Goal: Task Accomplishment & Management: Manage account settings

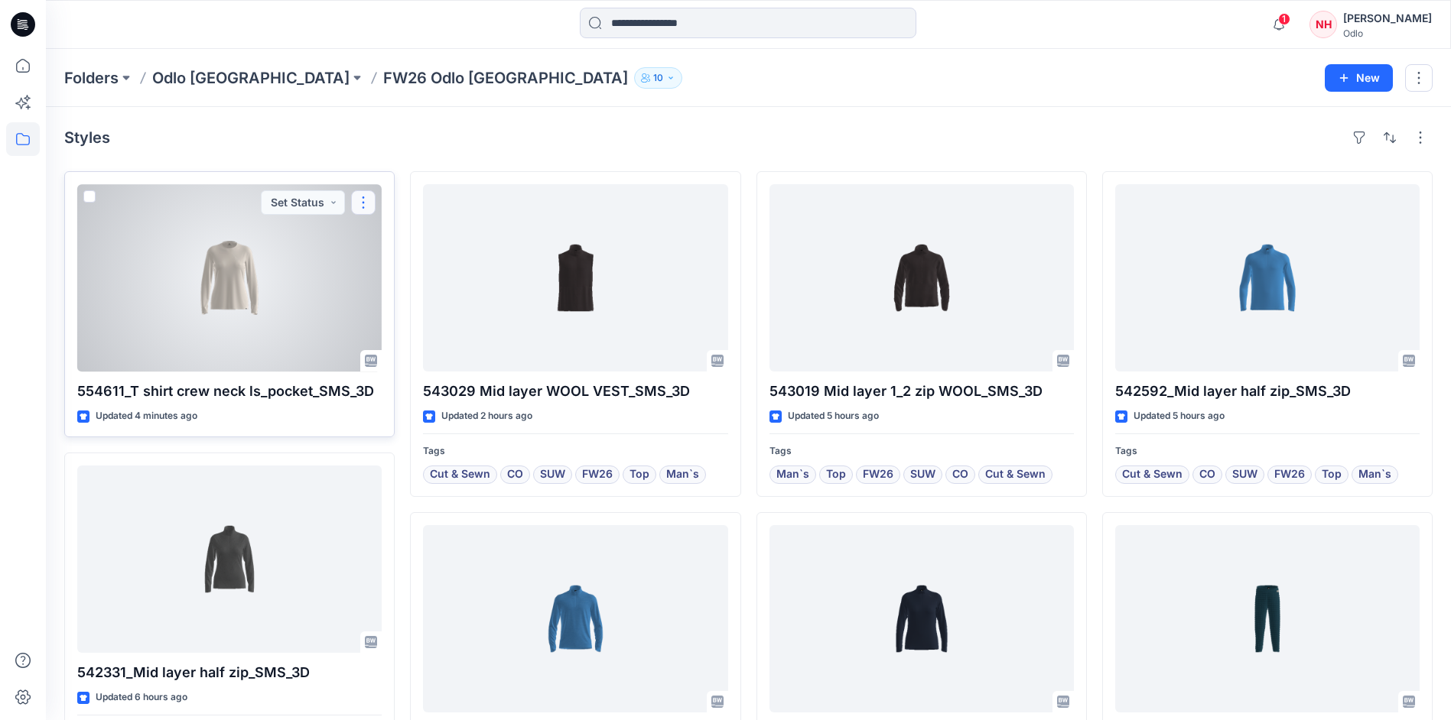
click at [366, 203] on button "button" at bounding box center [363, 202] width 24 height 24
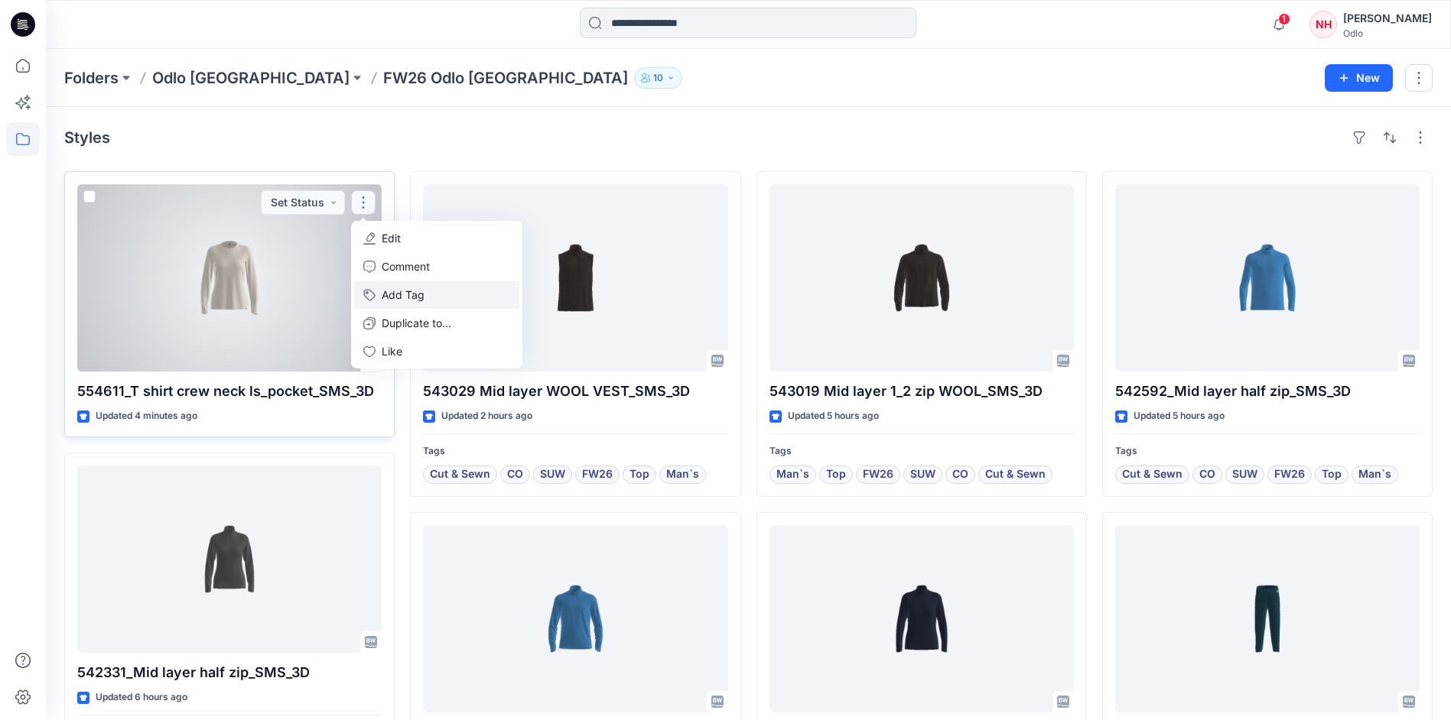
click at [417, 304] on button "Add Tag" at bounding box center [436, 295] width 165 height 28
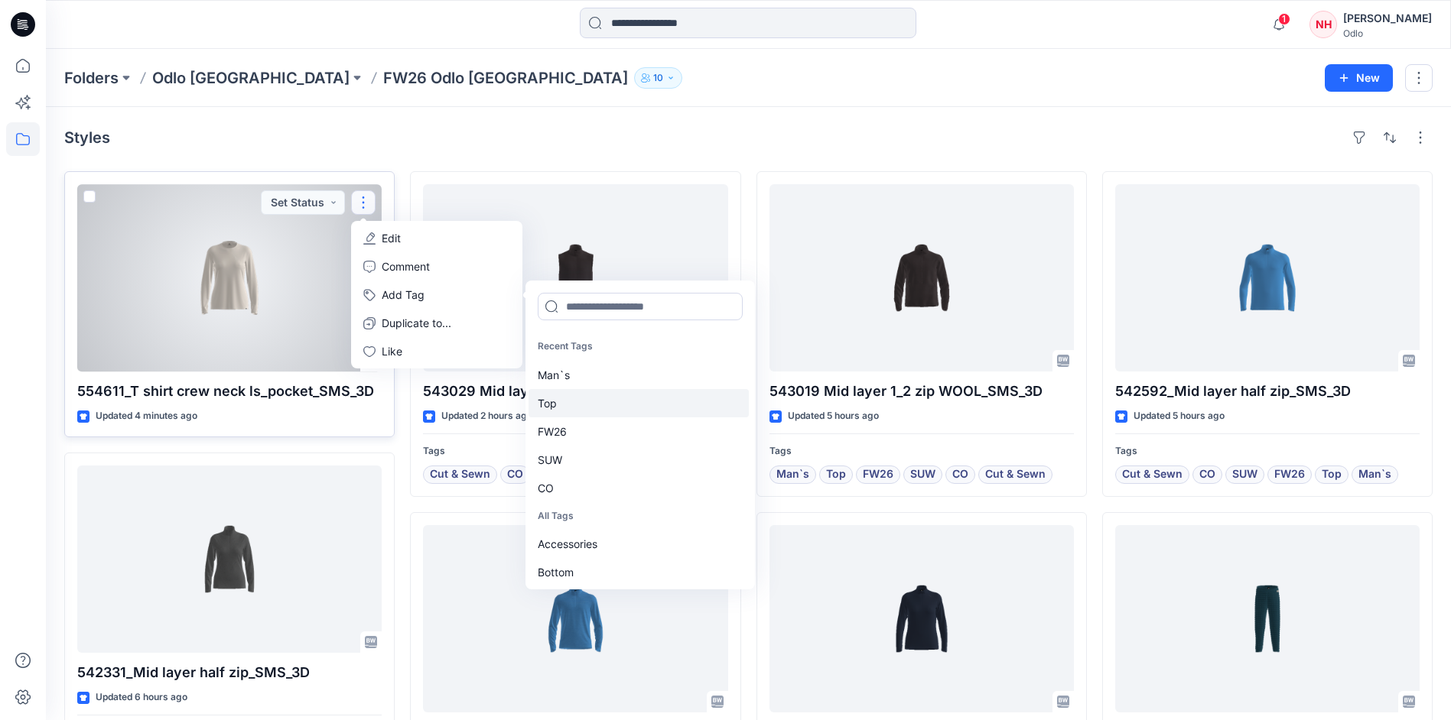
click at [589, 402] on div "Top" at bounding box center [638, 403] width 220 height 28
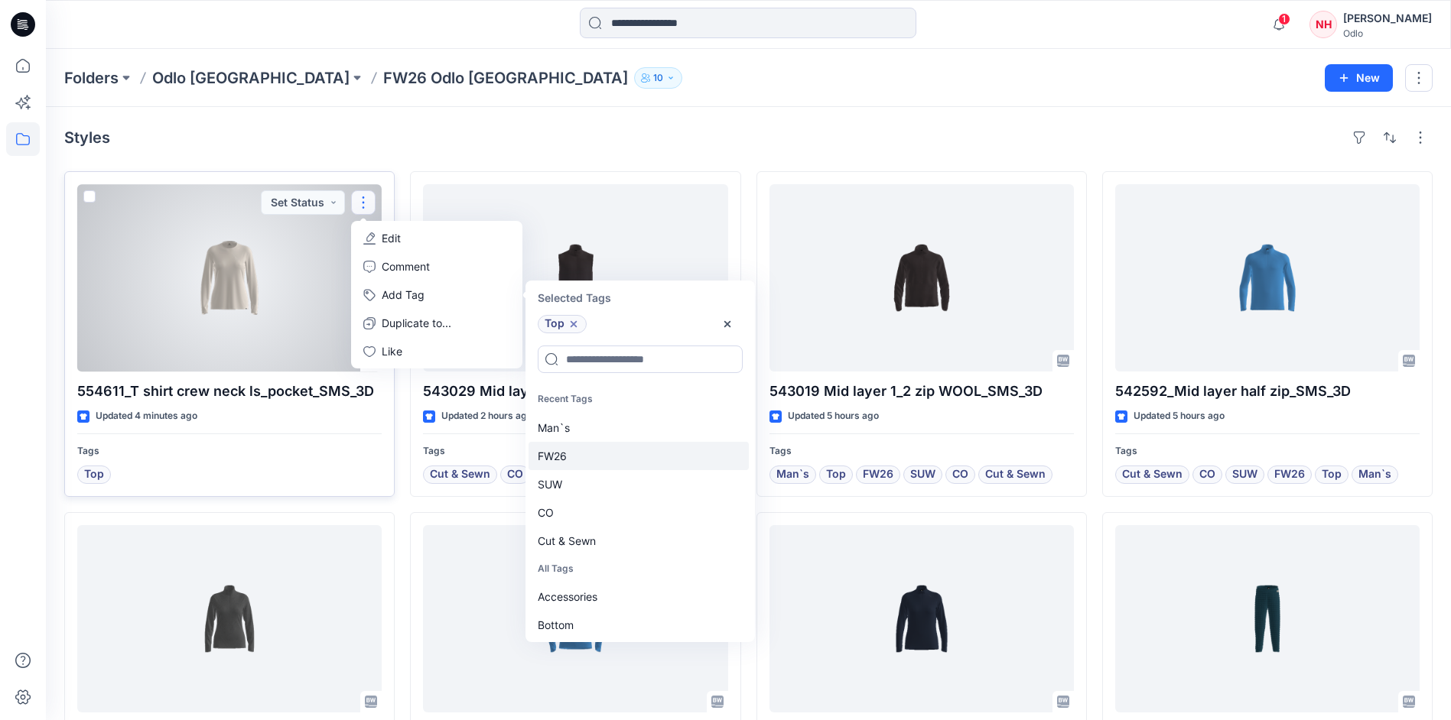
click at [594, 458] on div "FW26" at bounding box center [638, 456] width 220 height 28
click at [593, 461] on div "SUW" at bounding box center [638, 456] width 220 height 28
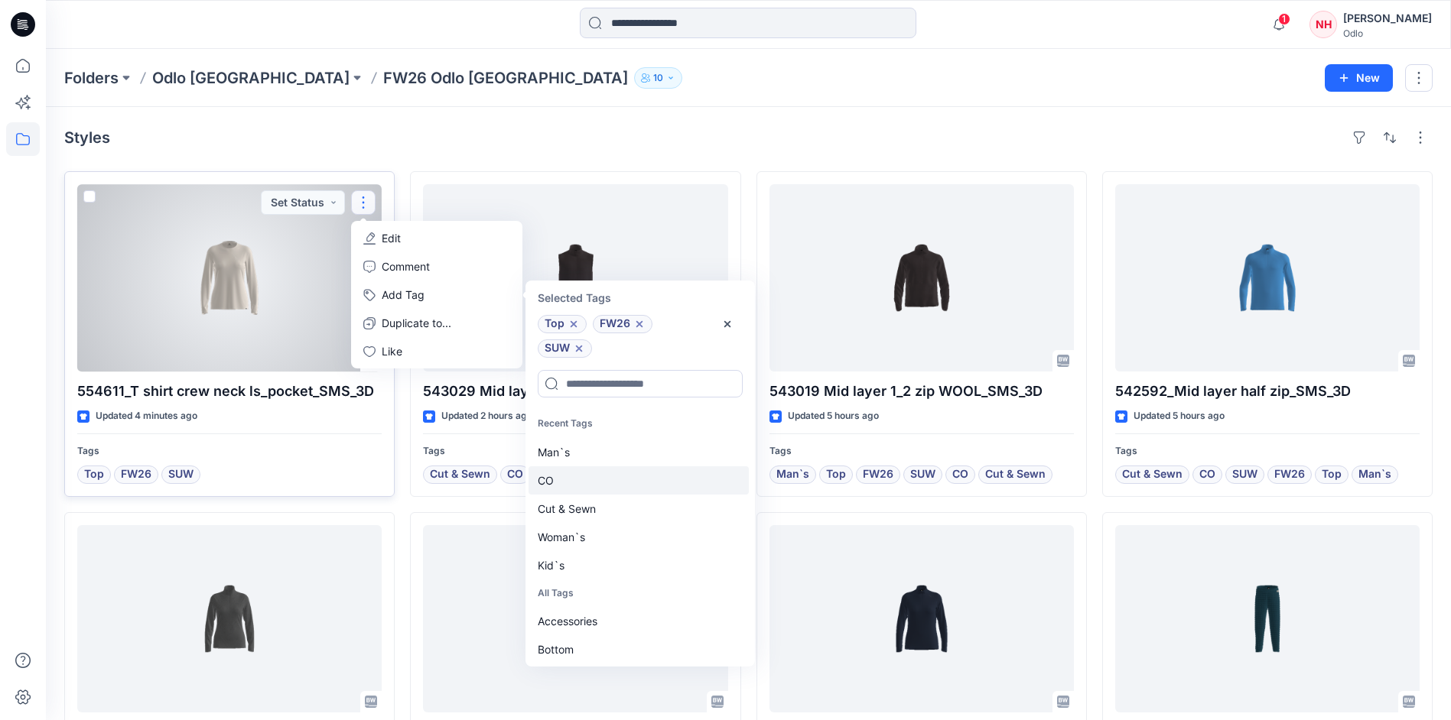
click at [592, 492] on div "CO" at bounding box center [638, 480] width 220 height 28
click at [592, 487] on div "Cut & Sewn" at bounding box center [638, 480] width 220 height 28
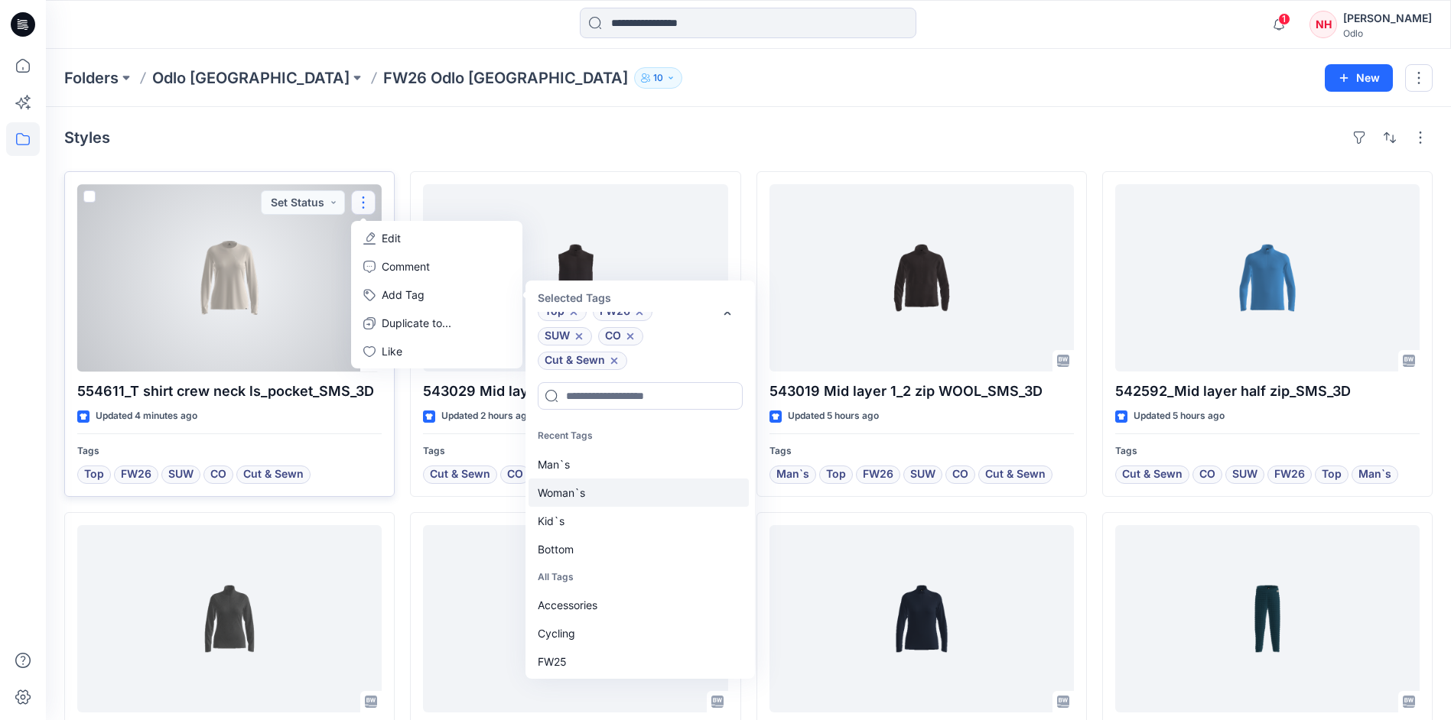
click at [590, 500] on div "Woman`s" at bounding box center [638, 493] width 220 height 28
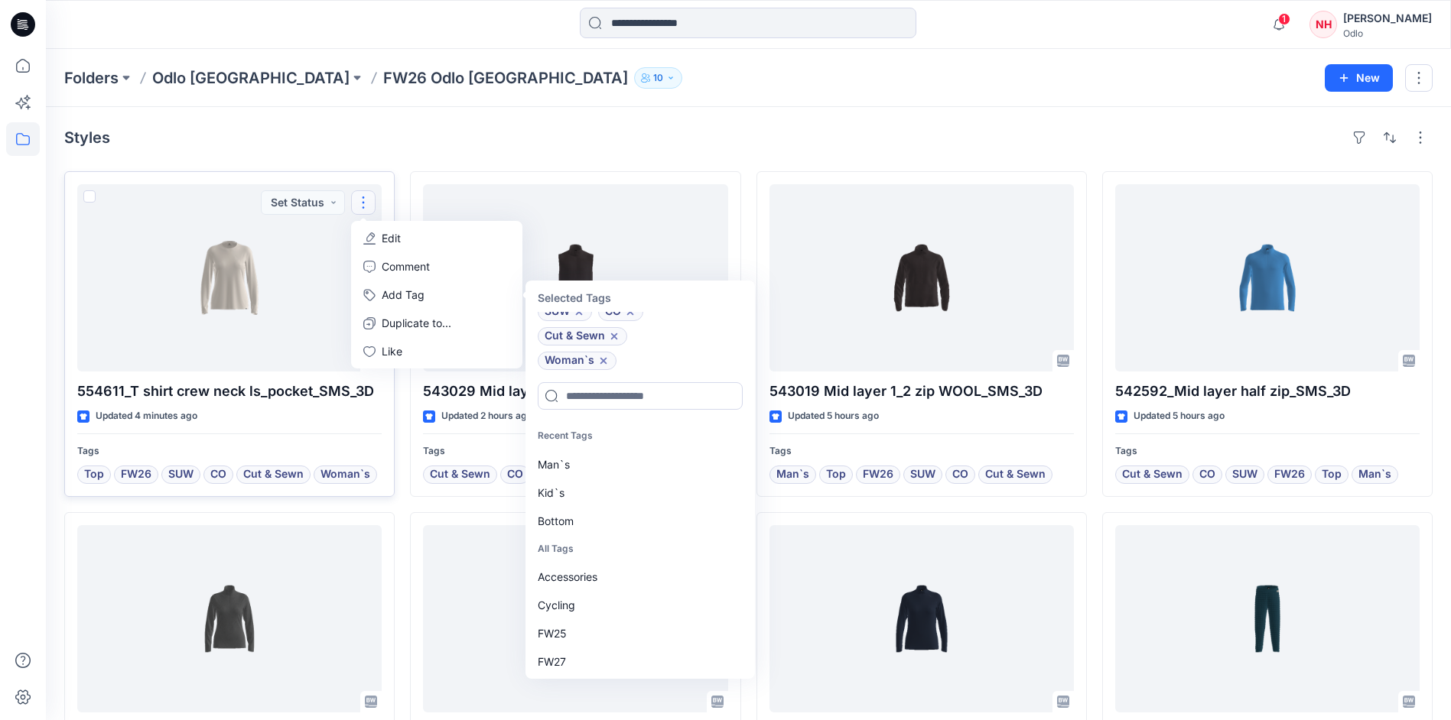
click at [390, 128] on div "Styles" at bounding box center [748, 137] width 1368 height 24
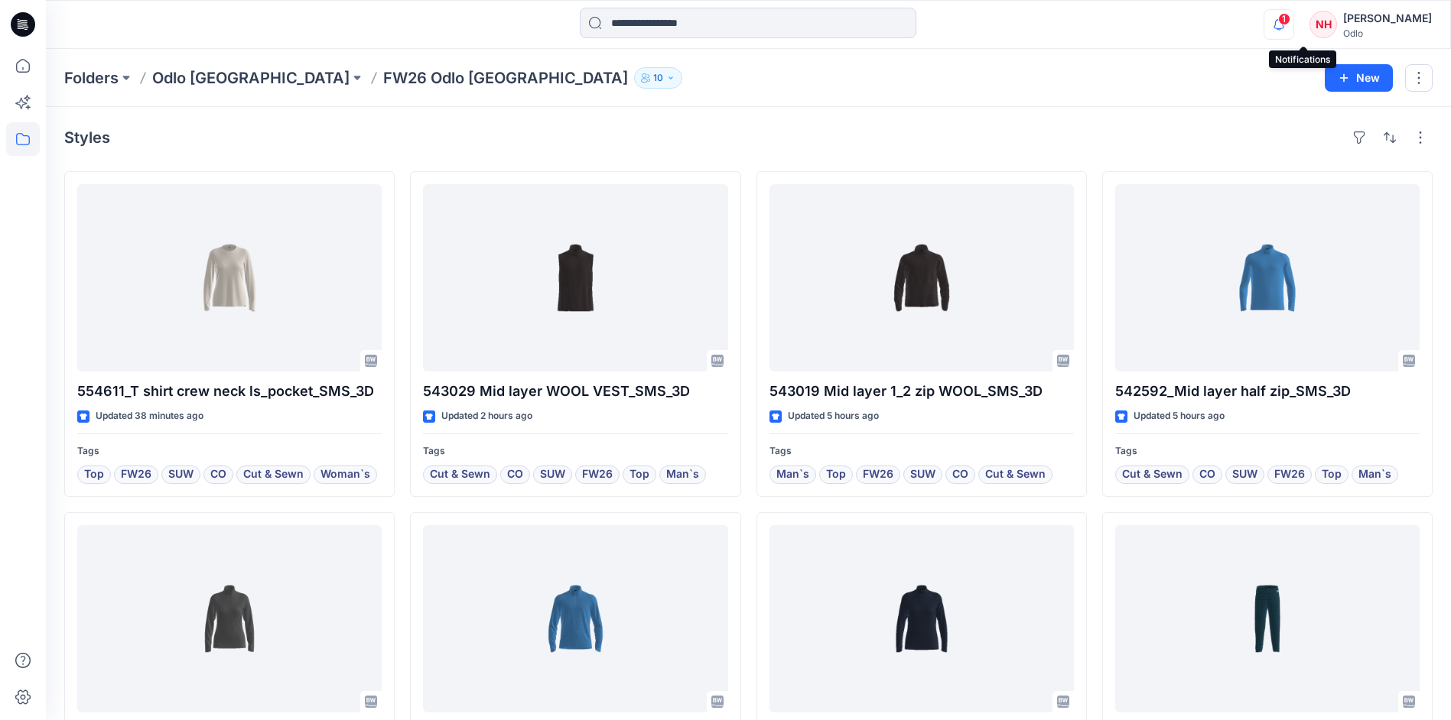
click at [1293, 27] on icon "button" at bounding box center [1278, 24] width 29 height 31
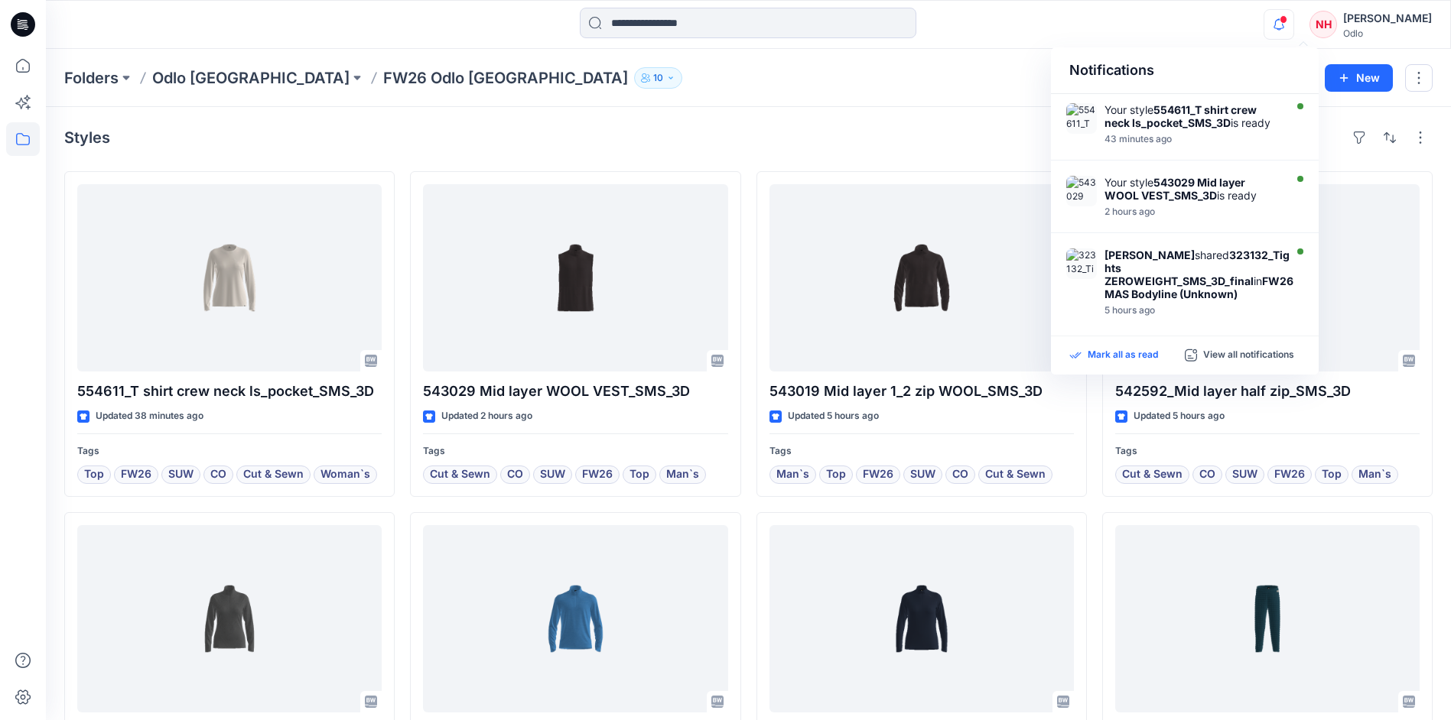
click at [1122, 351] on p "Mark all as read" at bounding box center [1122, 356] width 70 height 14
click at [1002, 46] on div "Notifications Your style 554611_T shirt crew neck ls_pocket_SMS_3D is ready 43 …" at bounding box center [748, 24] width 1405 height 49
